Goal: Find specific page/section: Find specific page/section

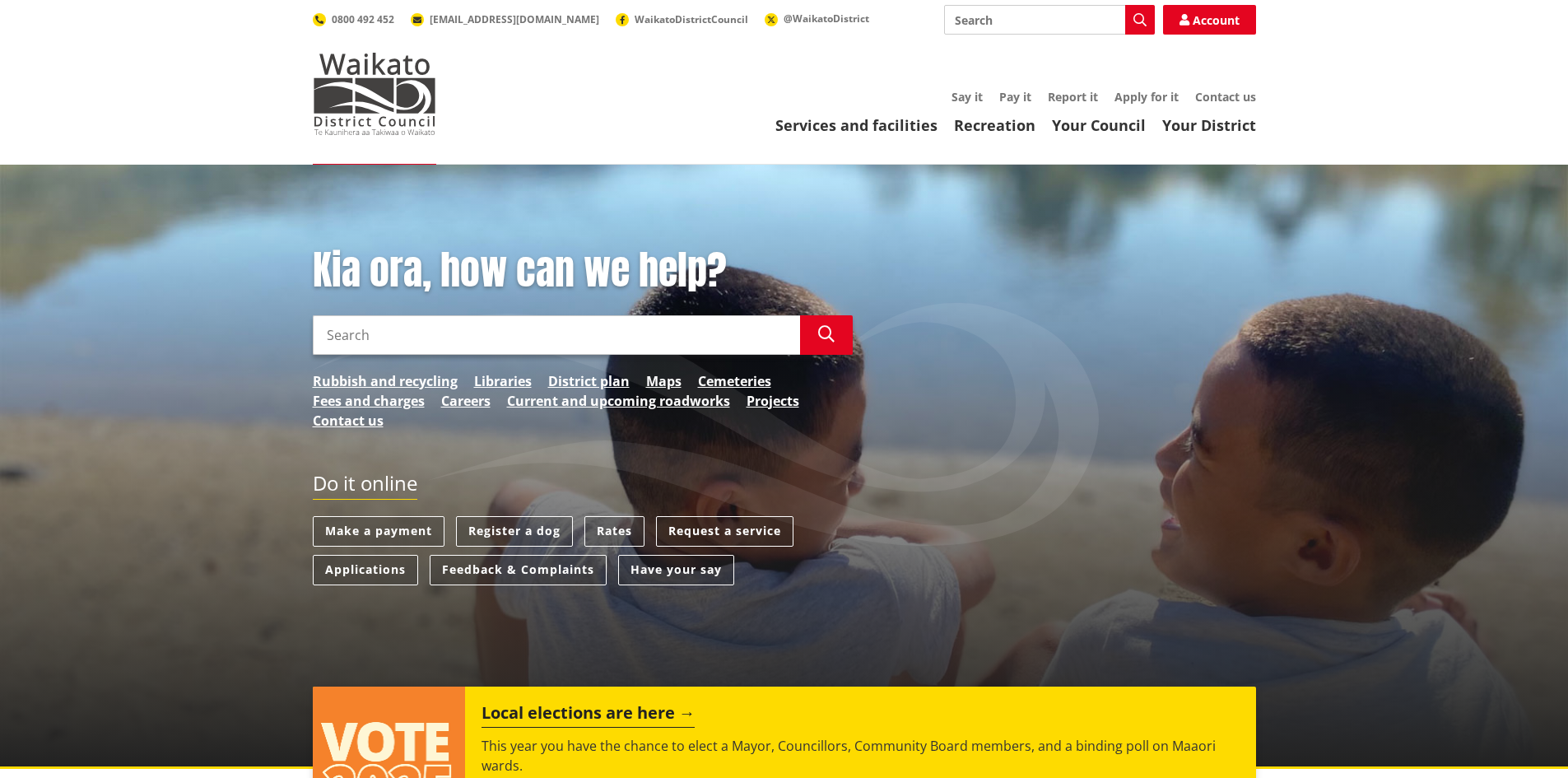
scroll to position [27, 0]
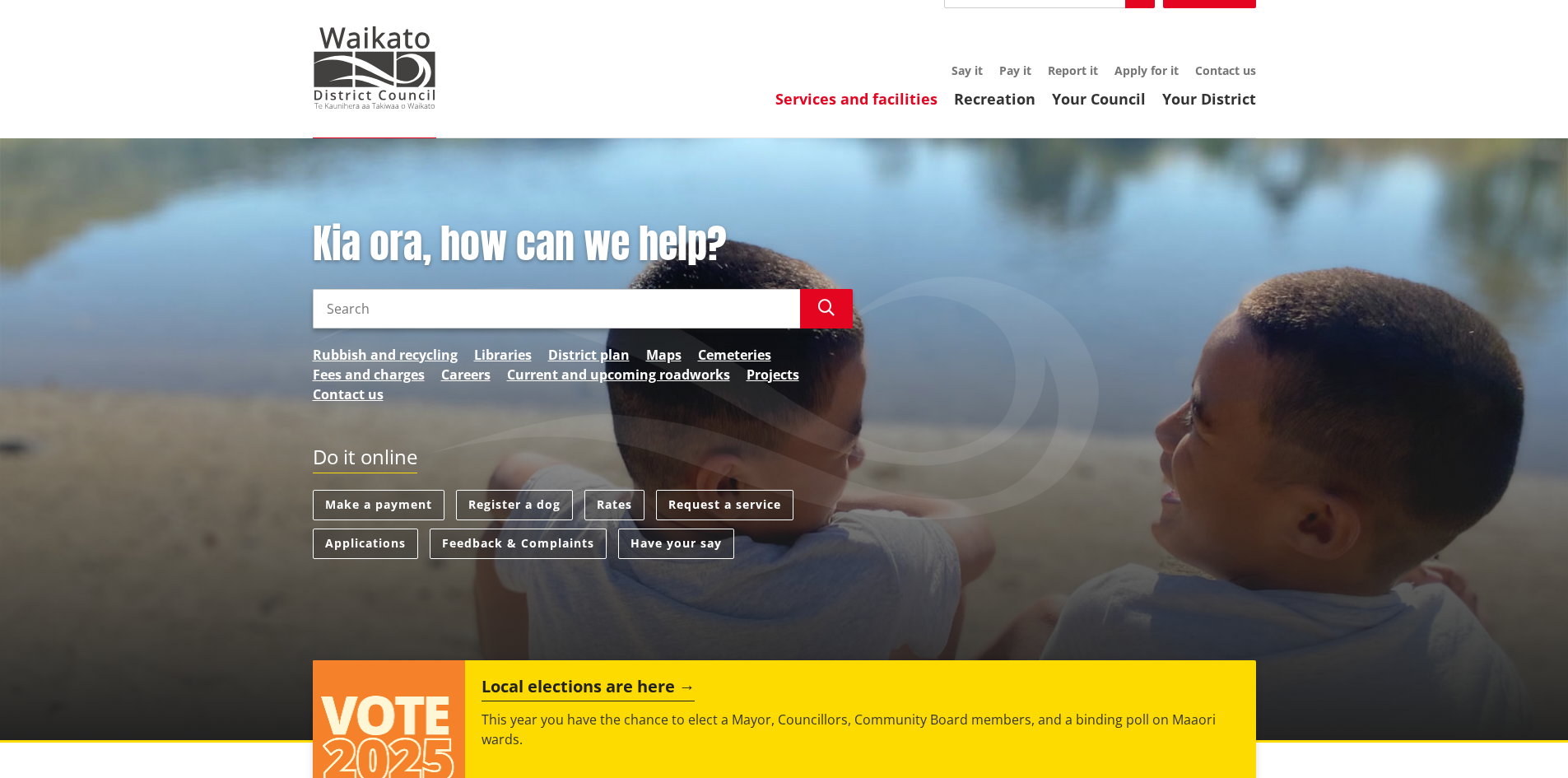
click at [834, 94] on link "Services and facilities" at bounding box center [857, 98] width 162 height 20
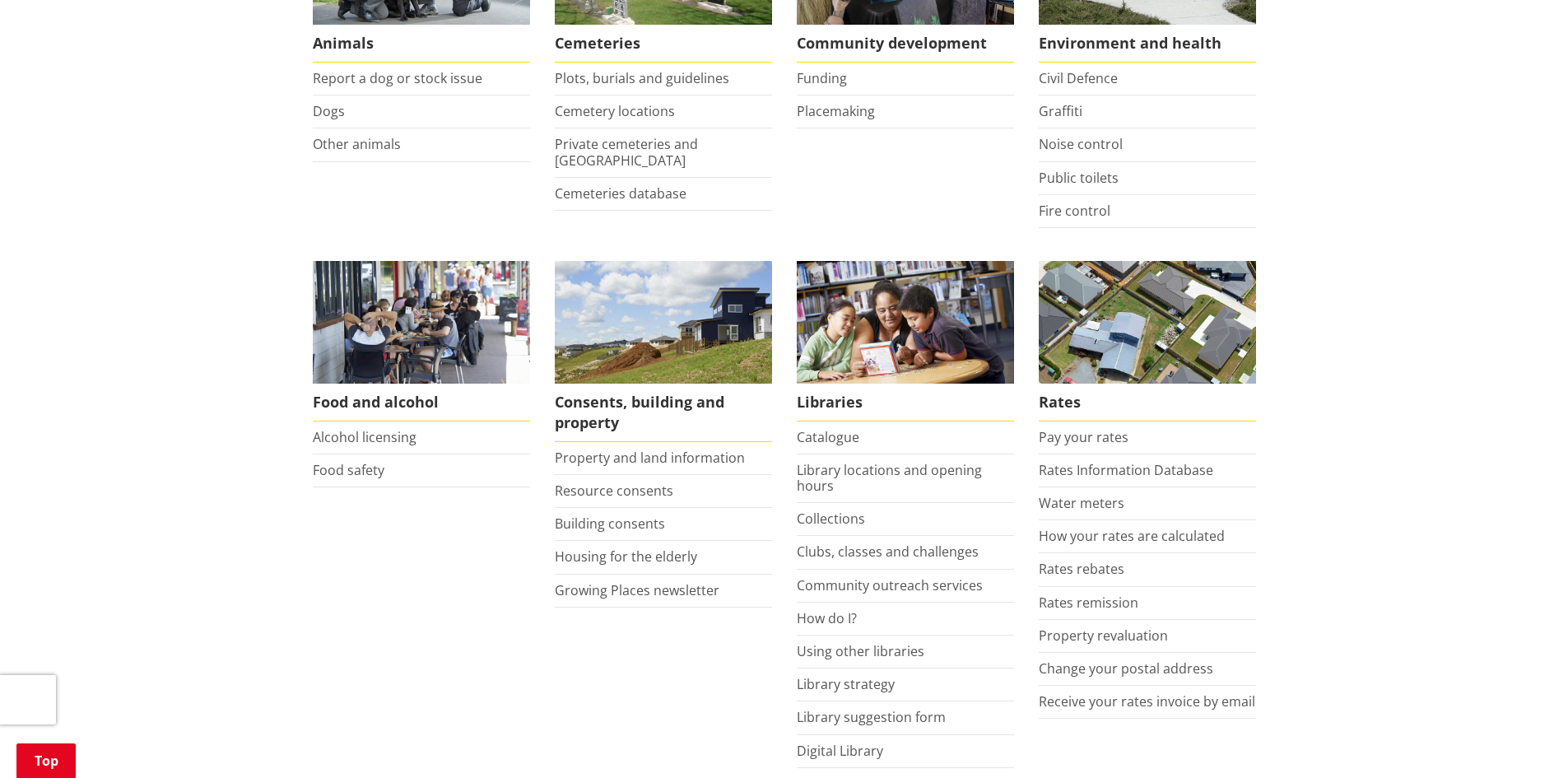
scroll to position [486, 0]
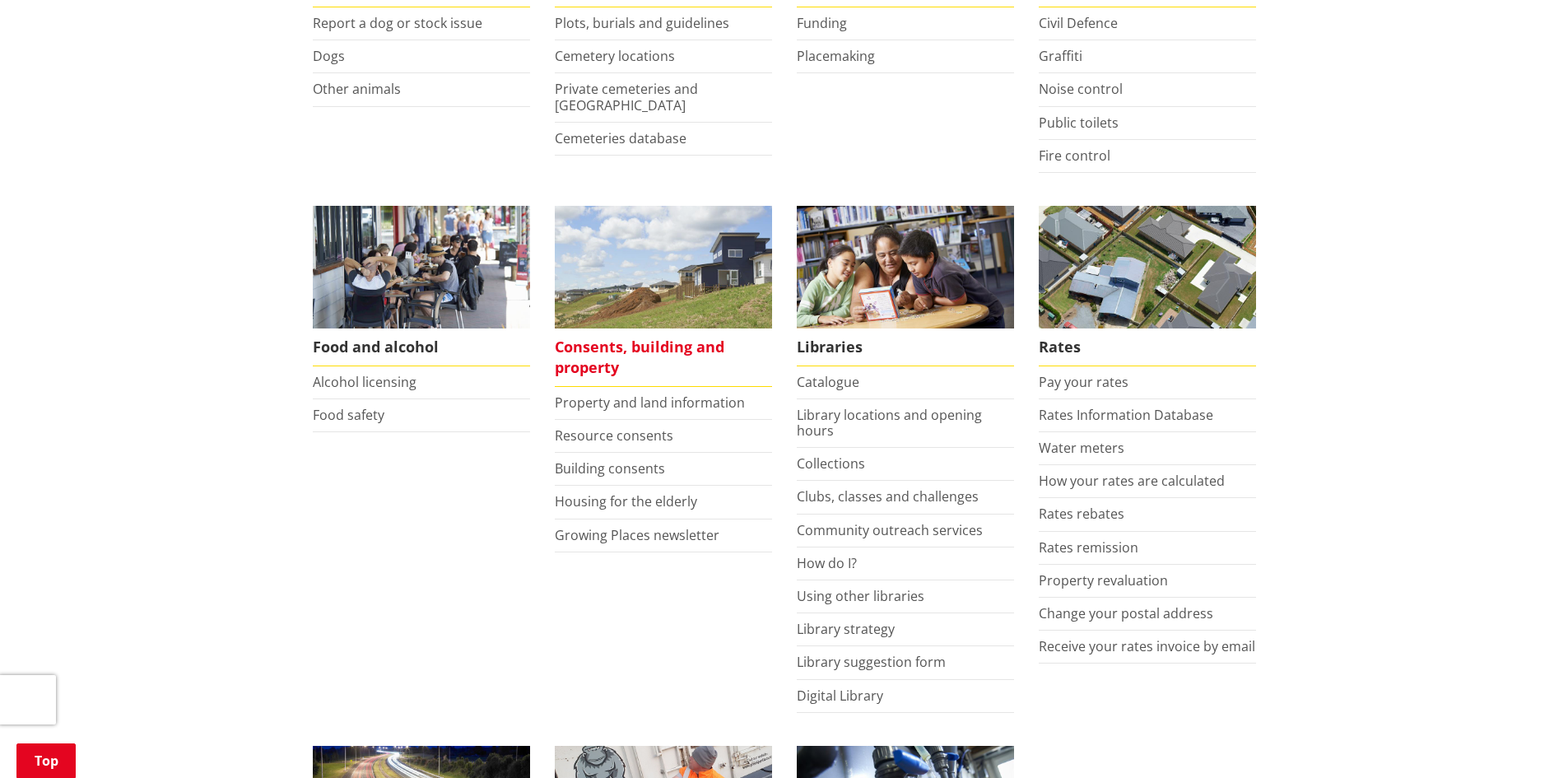
click at [596, 343] on span "Consents, building and property" at bounding box center [663, 357] width 217 height 58
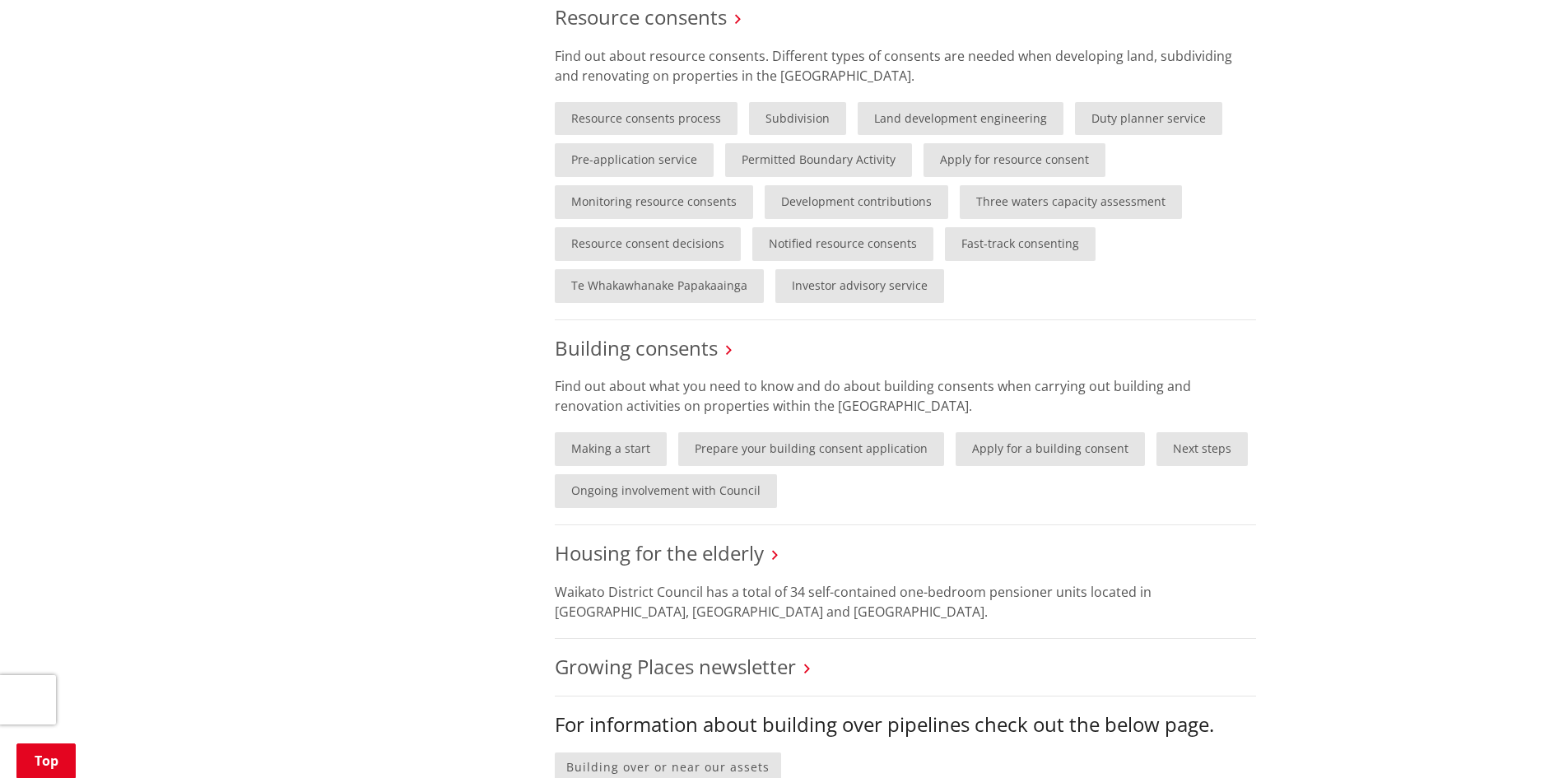
scroll to position [1046, 0]
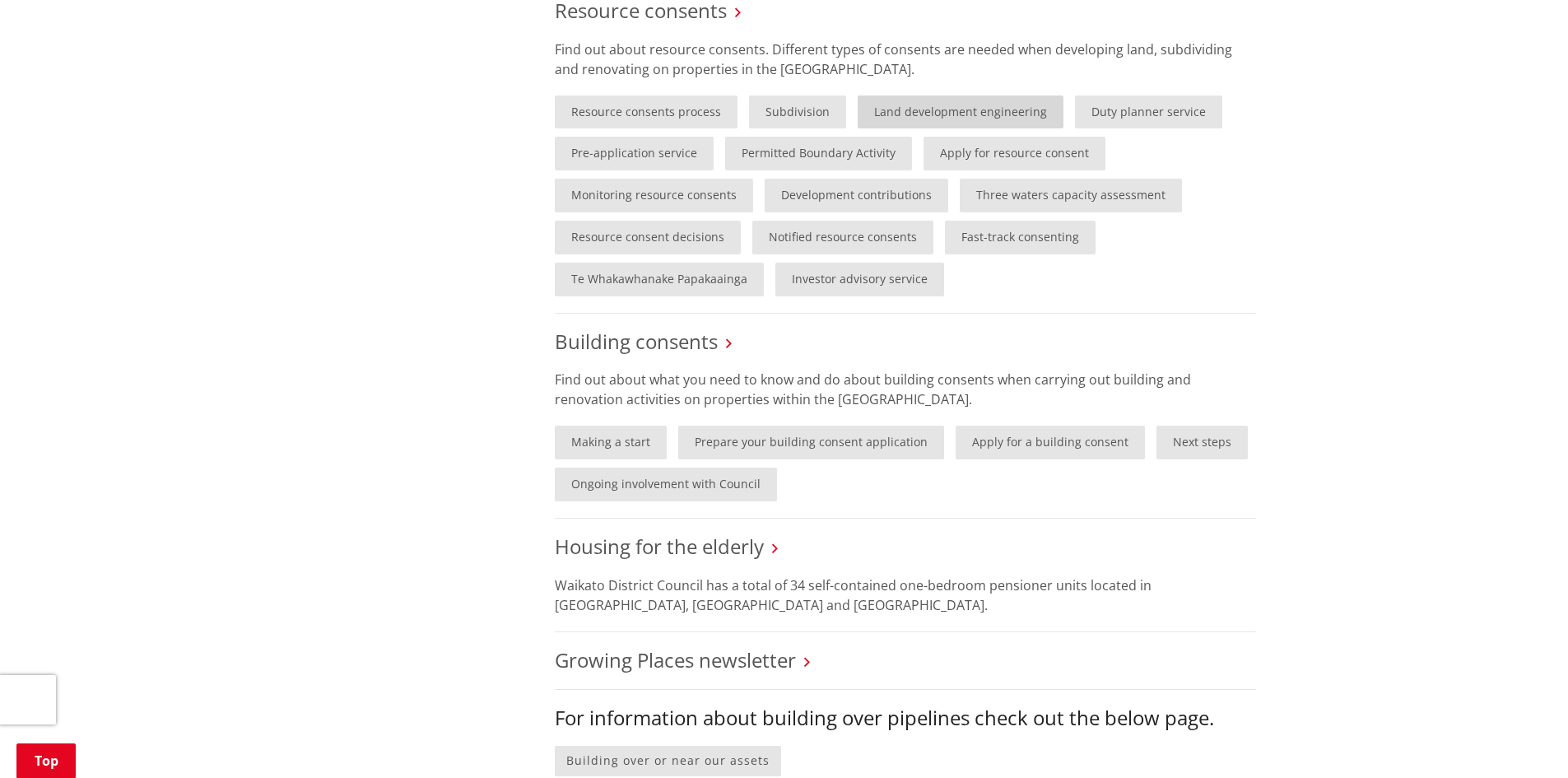
click at [995, 121] on link "Land development engineering" at bounding box center [960, 112] width 206 height 33
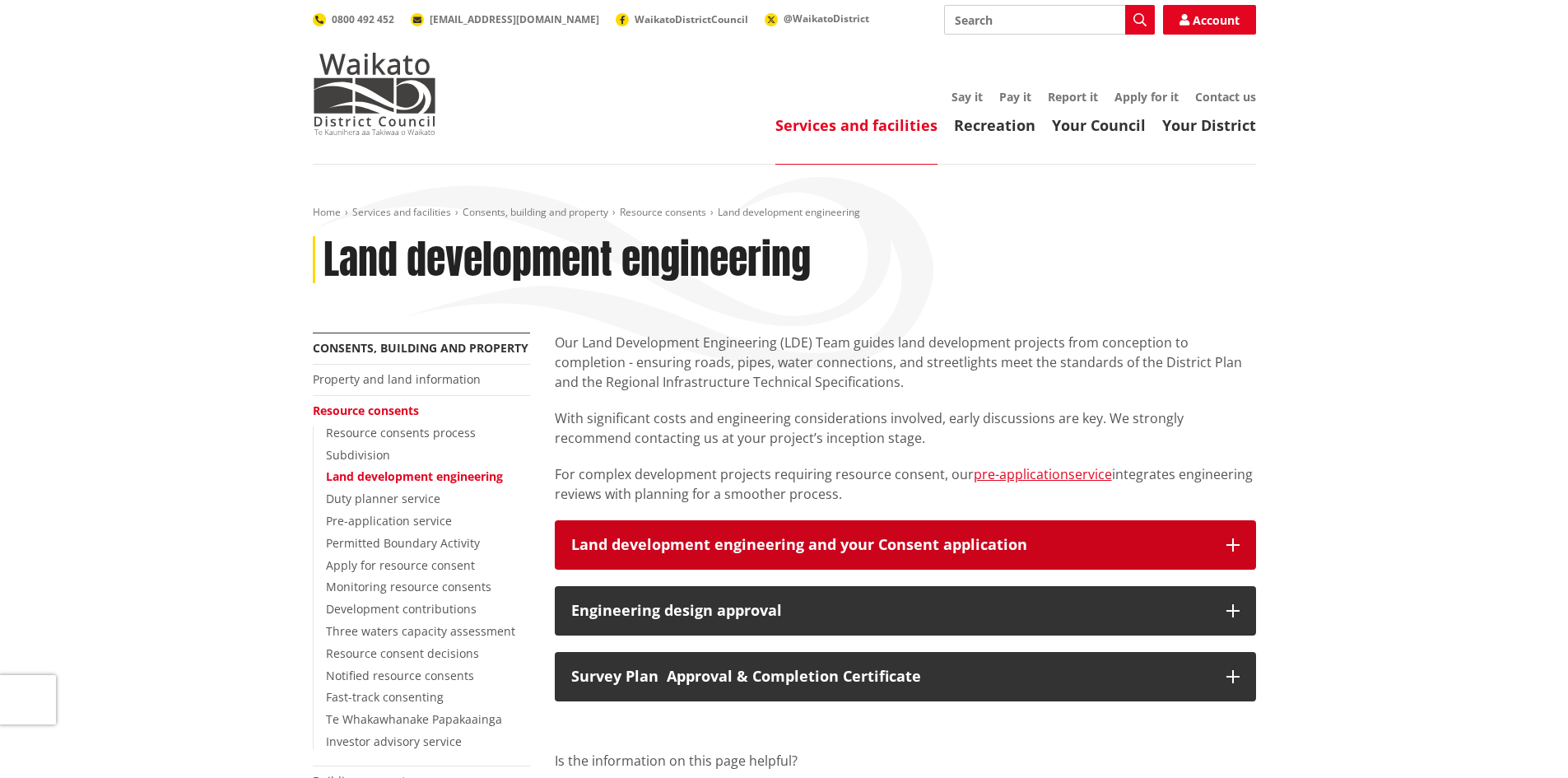
click at [1229, 548] on icon "button" at bounding box center [1233, 545] width 13 height 13
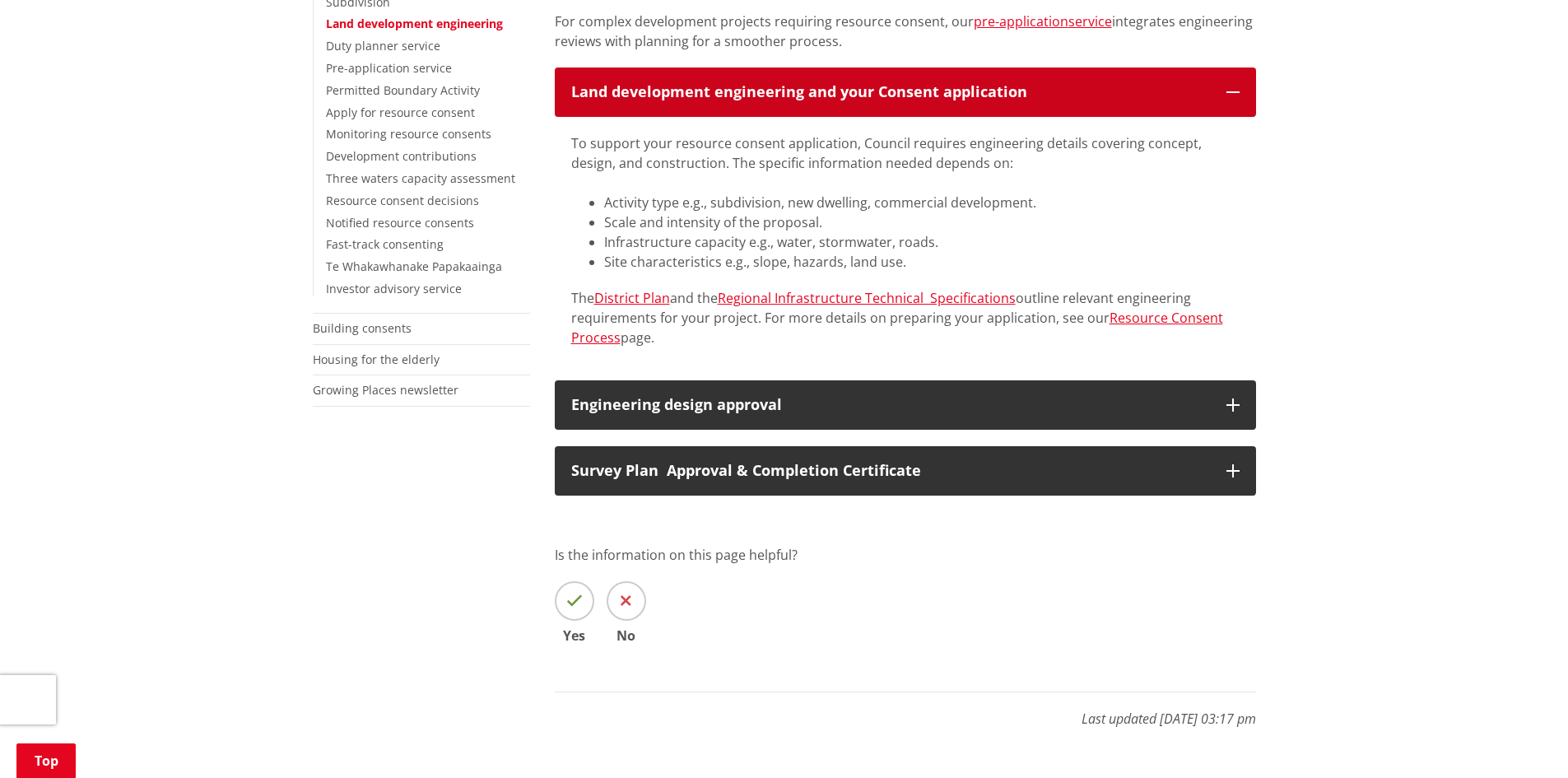
scroll to position [477, 0]
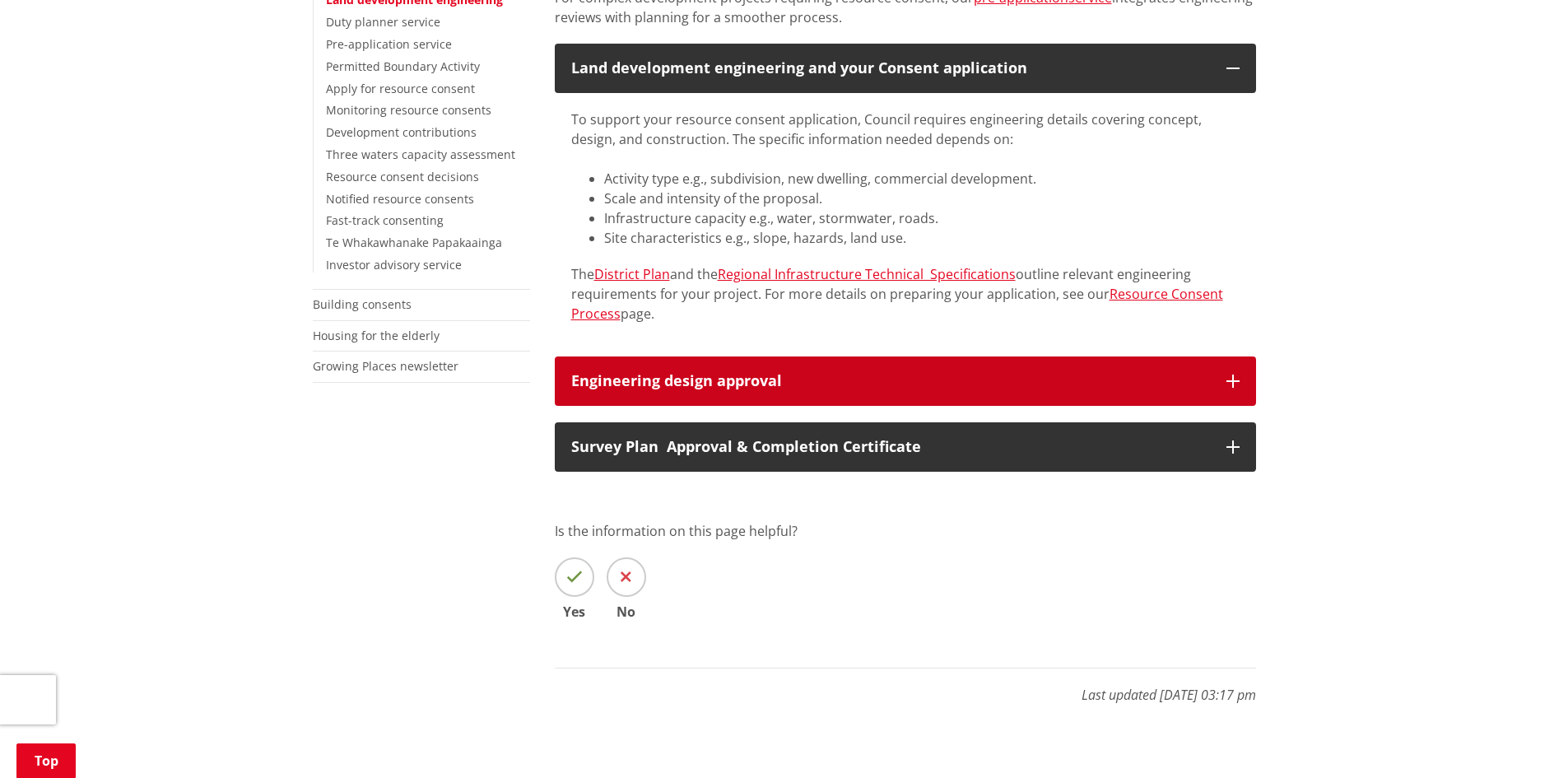
click at [1235, 379] on icon "button" at bounding box center [1233, 380] width 13 height 13
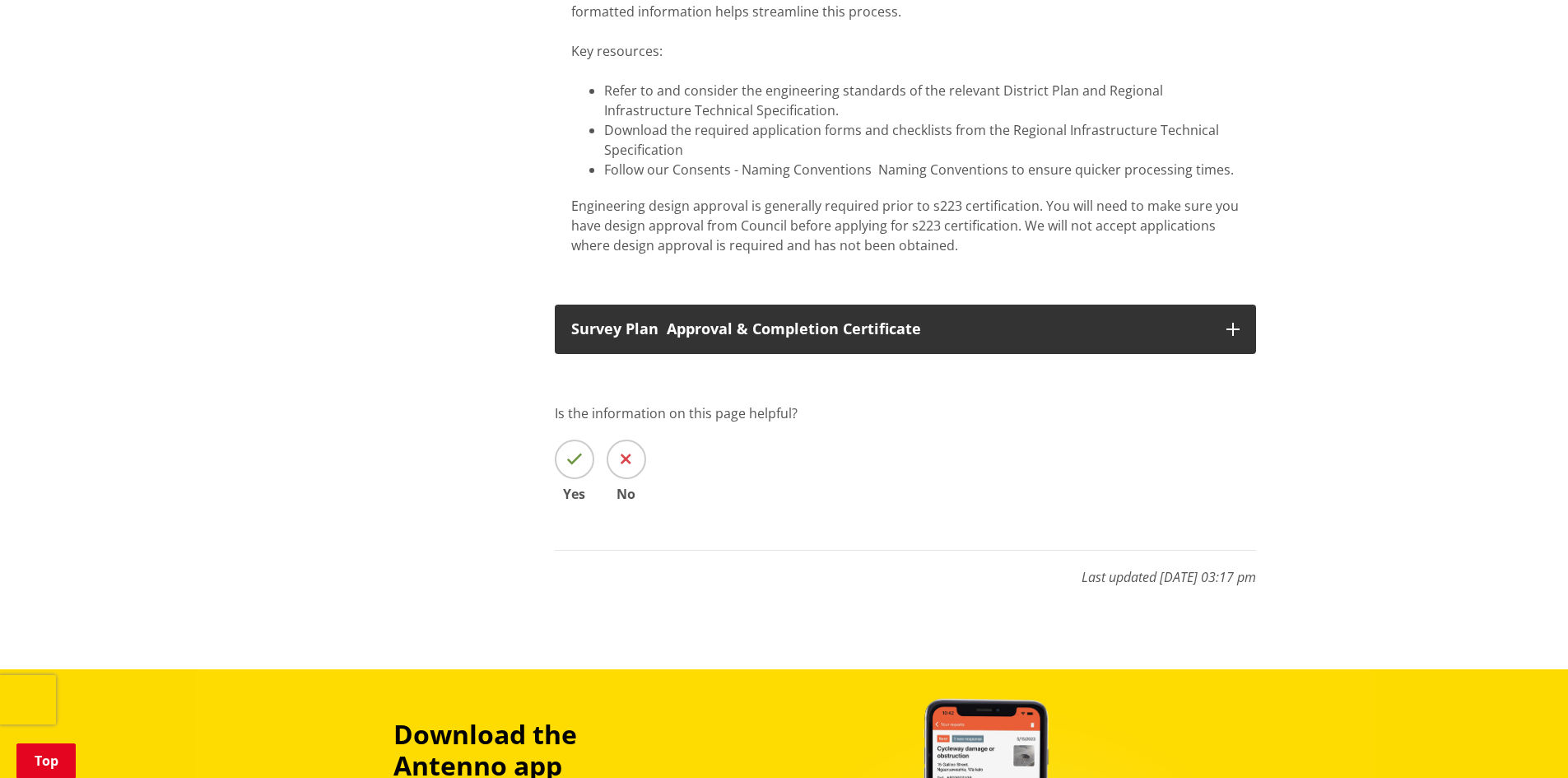
scroll to position [933, 0]
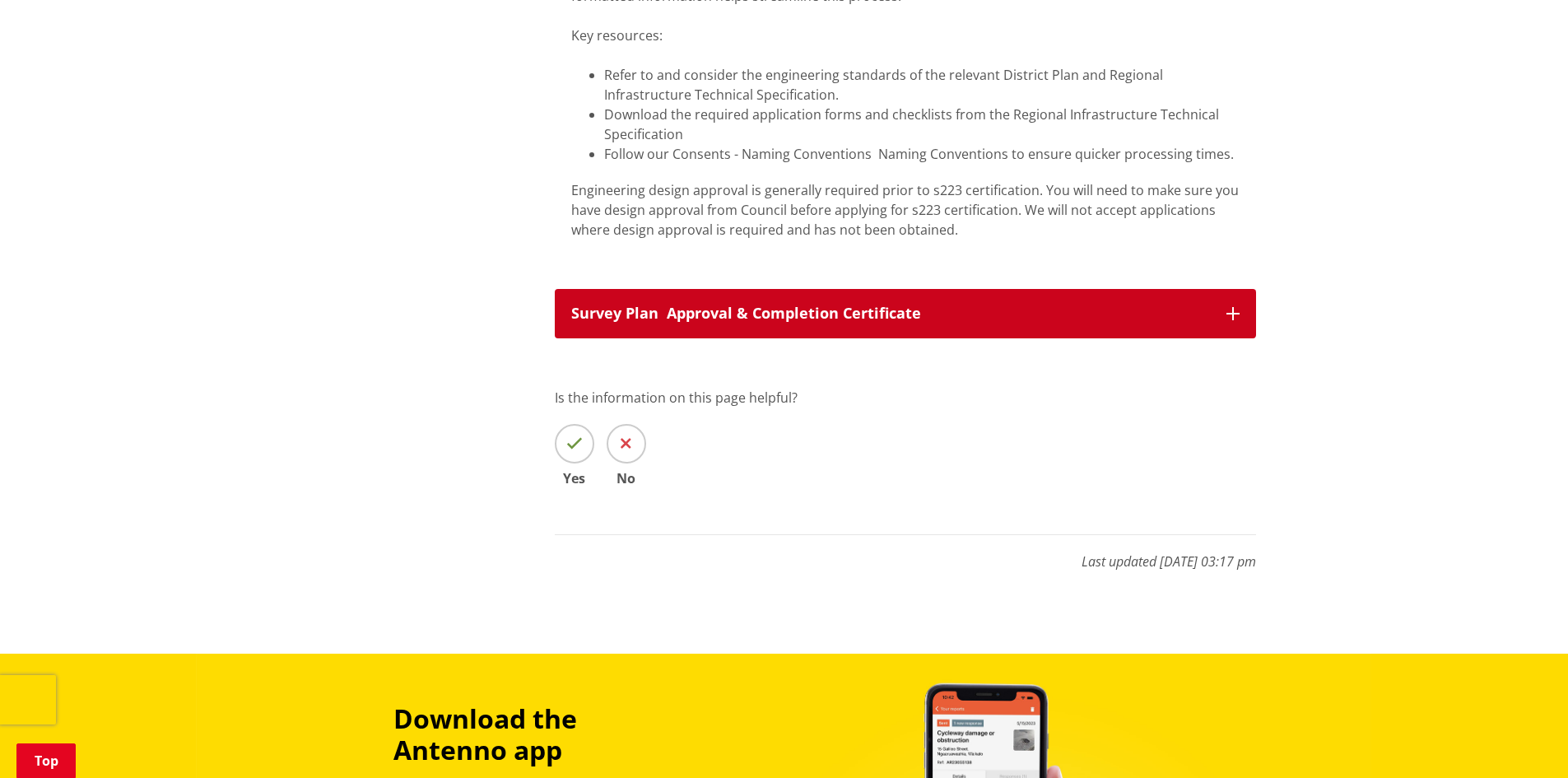
click at [1230, 319] on icon "button" at bounding box center [1233, 313] width 13 height 13
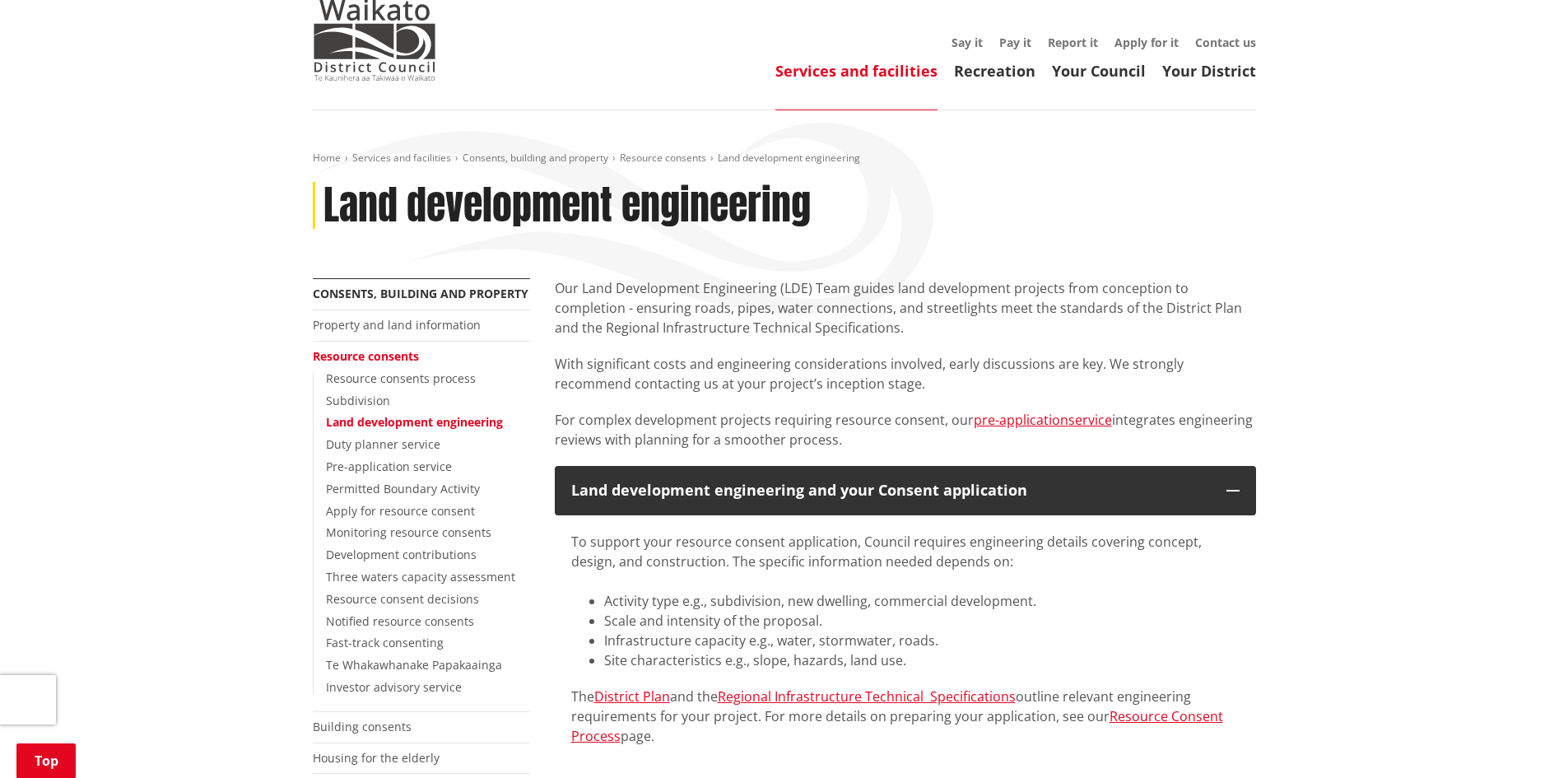
scroll to position [237, 0]
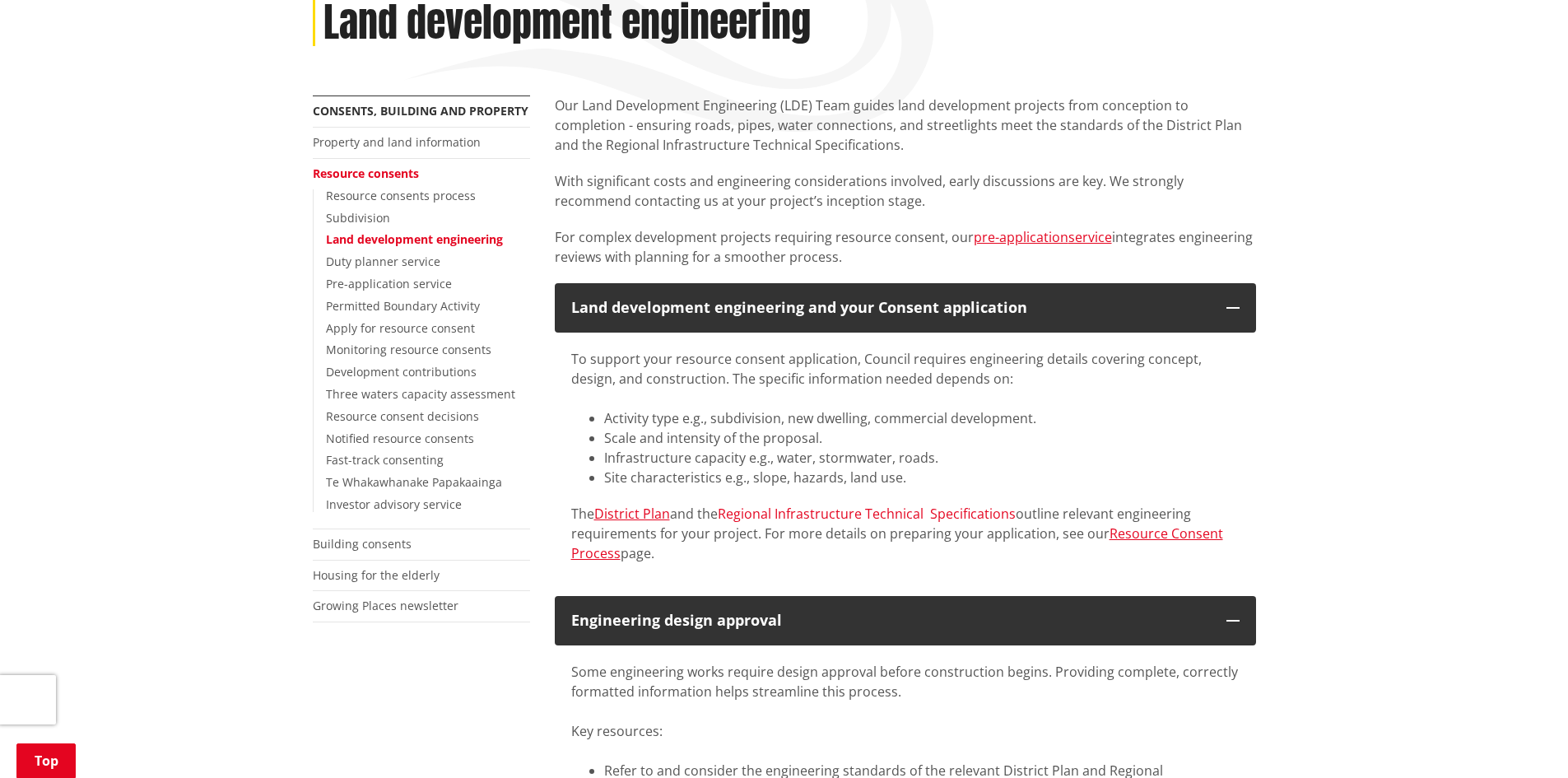
click at [857, 516] on link "Regional Infrastructure Technical Specifications" at bounding box center [867, 513] width 298 height 18
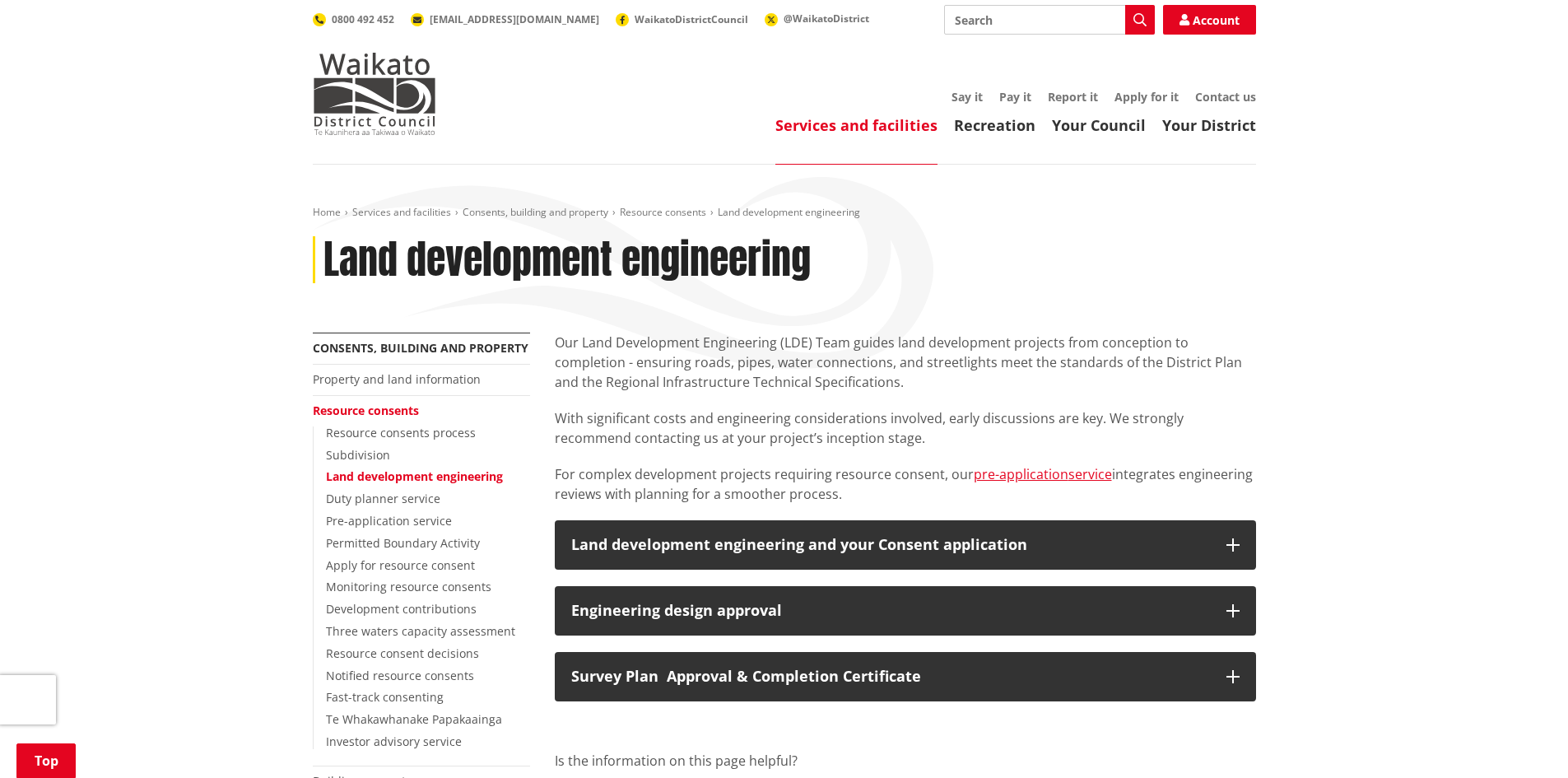
scroll to position [237, 0]
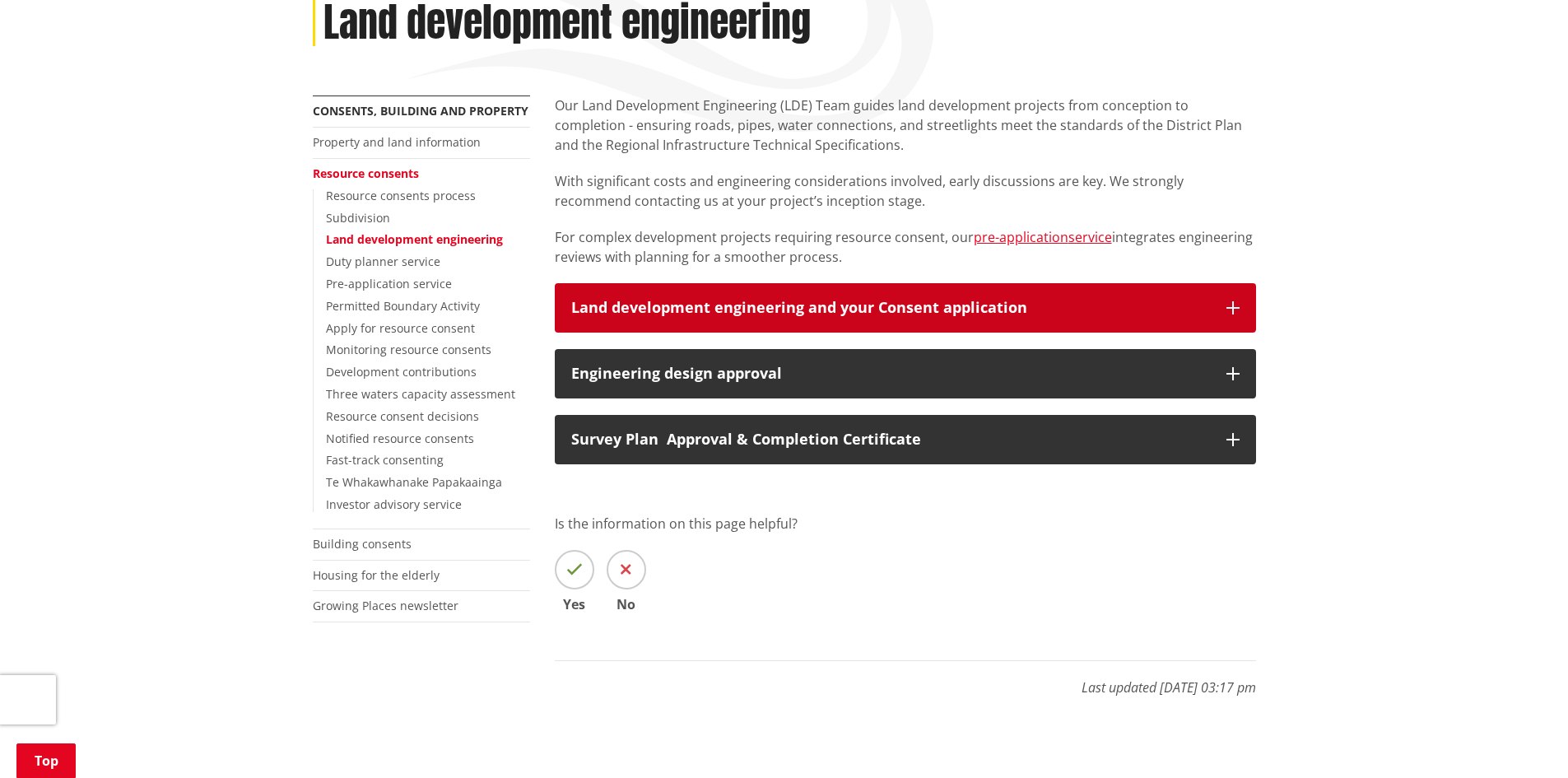
click at [1229, 305] on icon "button" at bounding box center [1233, 307] width 13 height 13
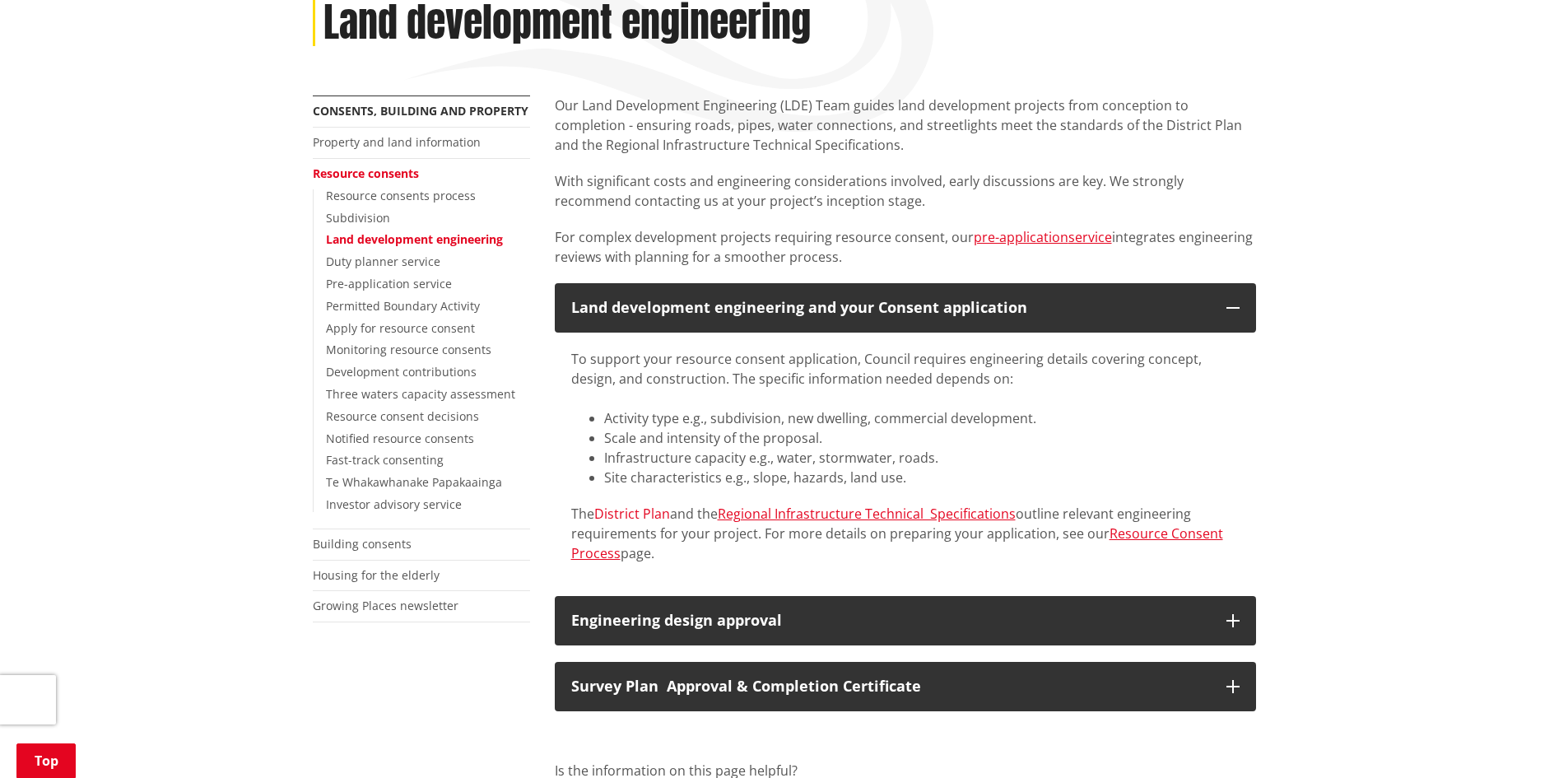
click at [637, 515] on link "District Plan" at bounding box center [632, 513] width 76 height 18
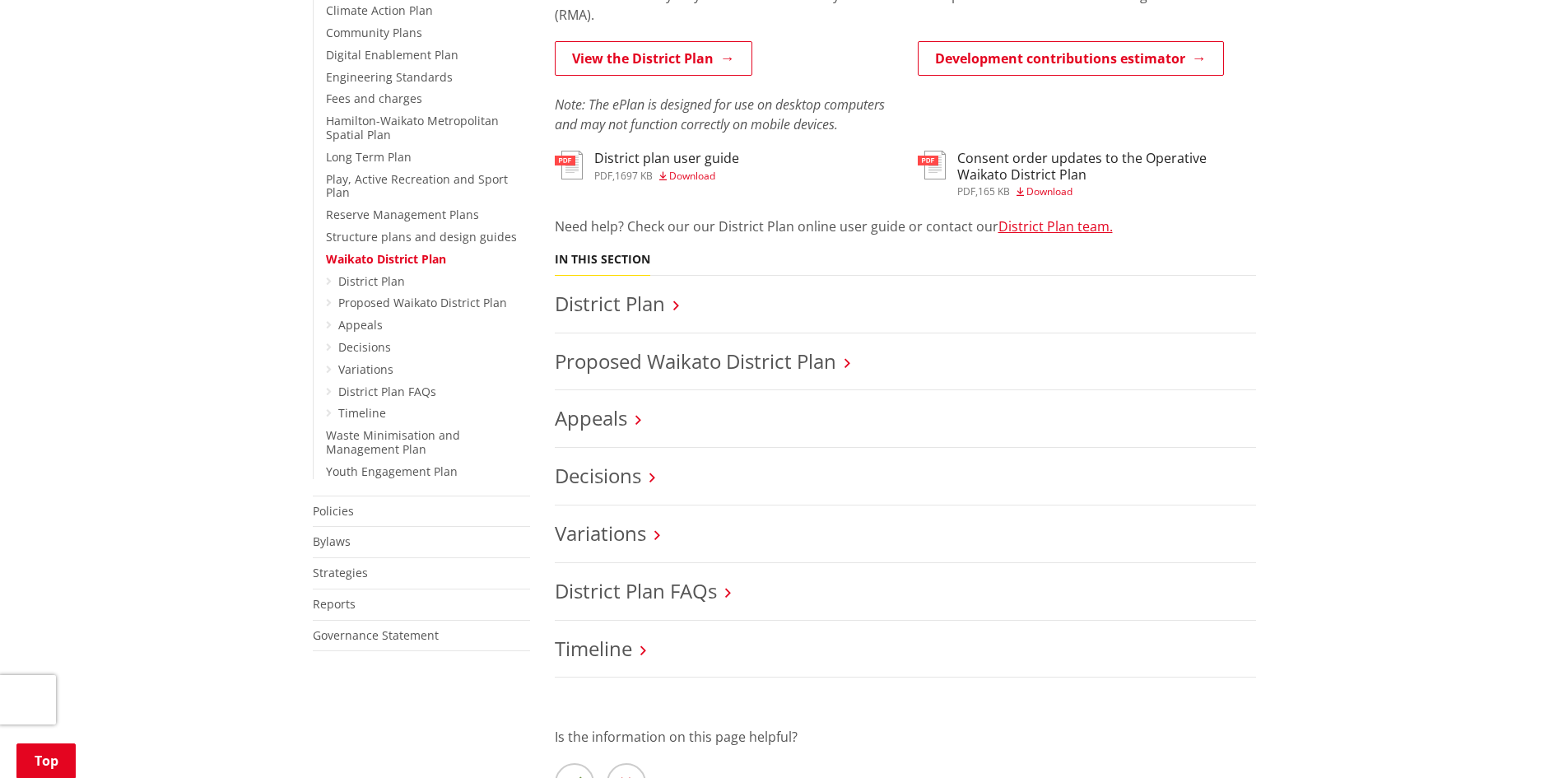
scroll to position [500, 0]
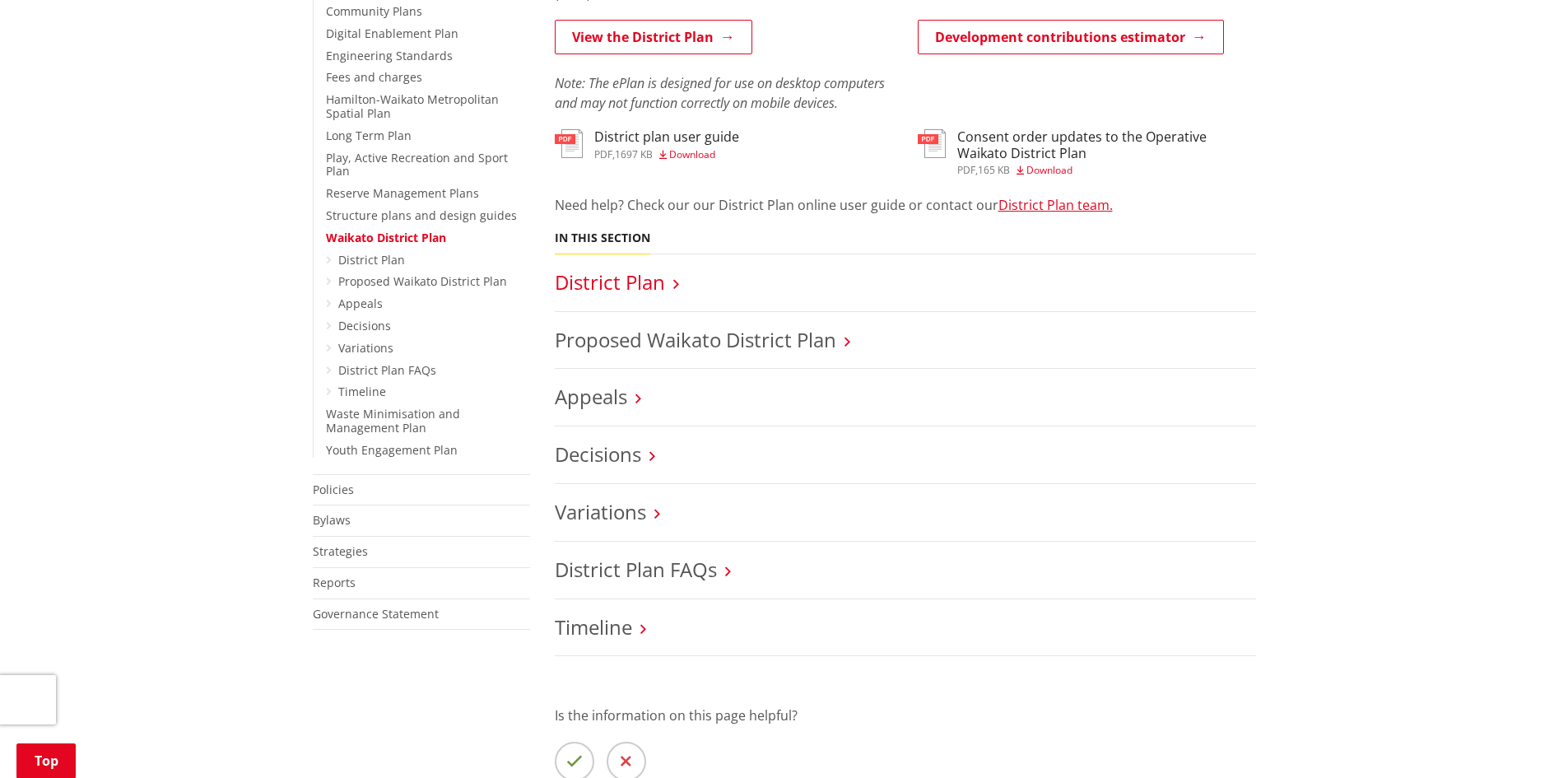
click at [616, 280] on link "District Plan" at bounding box center [610, 282] width 110 height 27
